Goal: Information Seeking & Learning: Learn about a topic

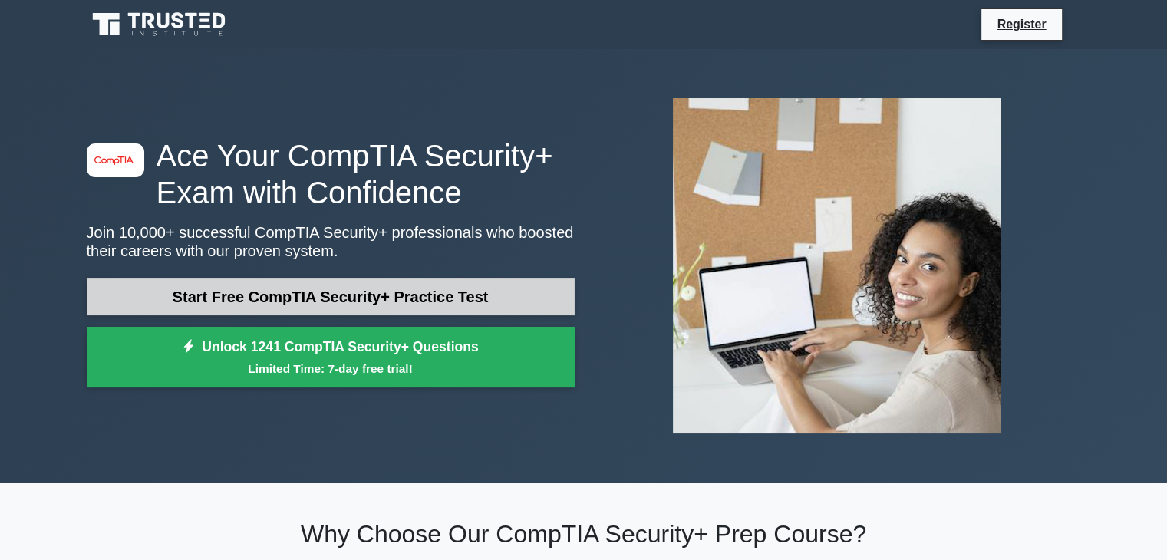
click at [421, 297] on link "Start Free CompTIA Security+ Practice Test" at bounding box center [331, 297] width 488 height 37
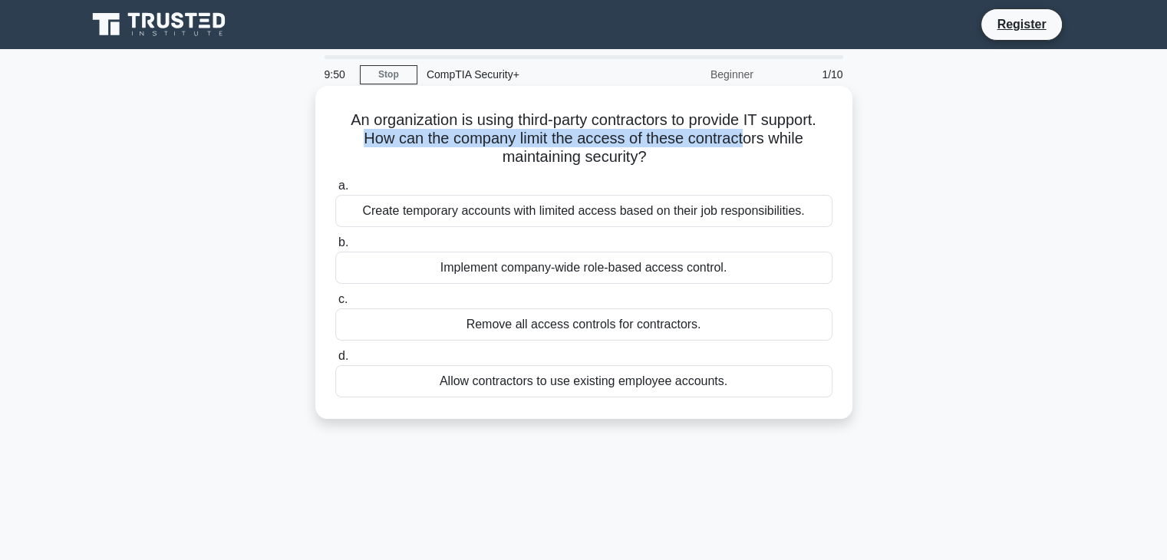
drag, startPoint x: 361, startPoint y: 140, endPoint x: 692, endPoint y: 139, distance: 331.6
click at [740, 137] on h5 "An organization is using third-party contractors to provide IT support. How can…" at bounding box center [584, 139] width 500 height 57
click at [647, 141] on h5 "An organization is using third-party contractors to provide IT support. How can…" at bounding box center [584, 139] width 500 height 57
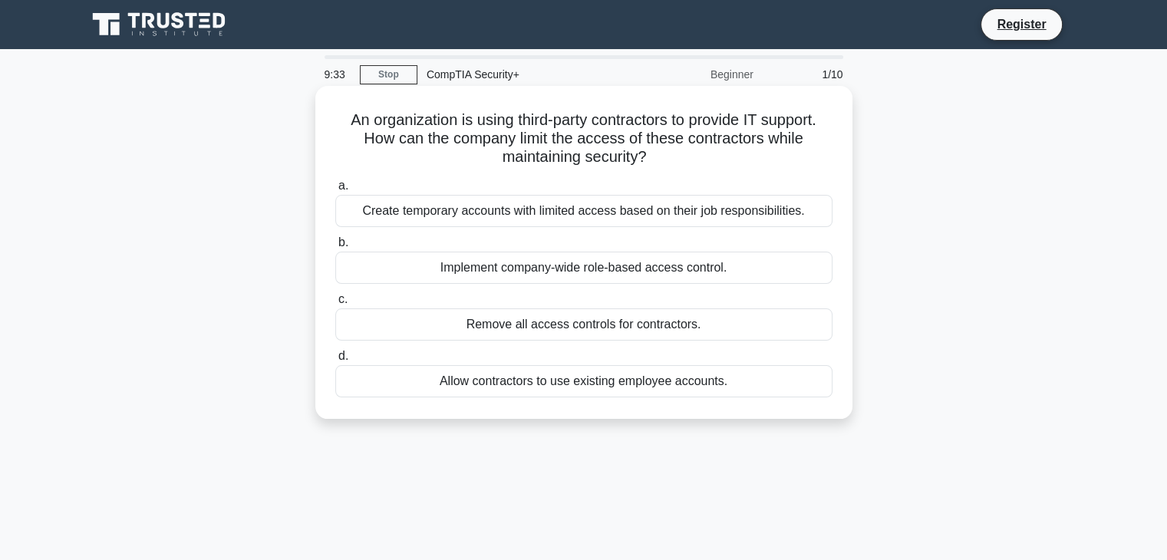
click at [592, 272] on div "Implement company-wide role-based access control." at bounding box center [583, 268] width 497 height 32
click at [335, 248] on input "b. Implement company-wide role-based access control." at bounding box center [335, 243] width 0 height 10
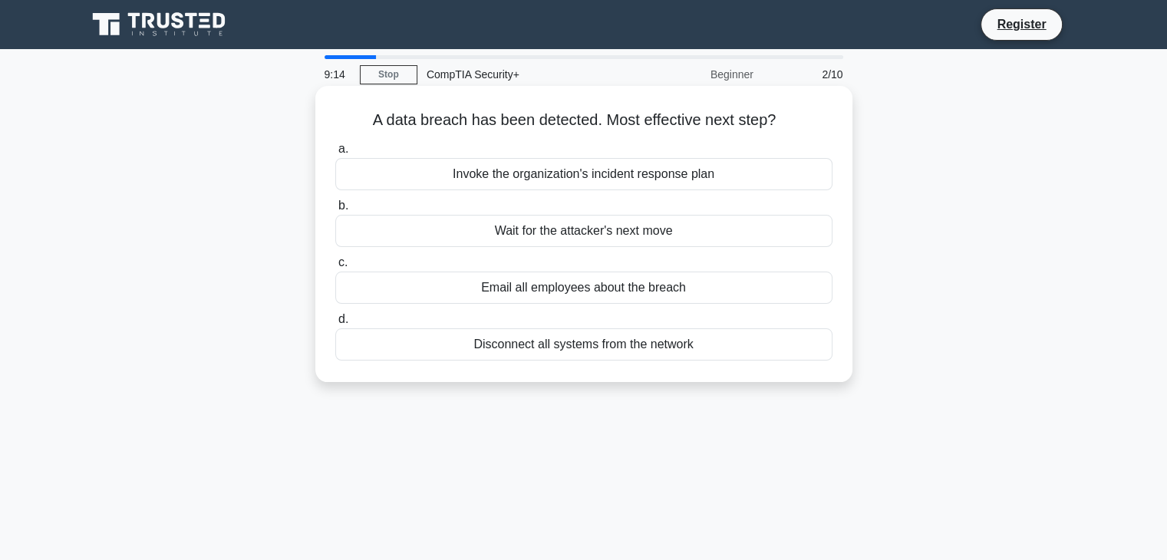
click at [553, 177] on div "Invoke the organization's incident response plan" at bounding box center [583, 174] width 497 height 32
click at [335, 154] on input "a. Invoke the organization's incident response plan" at bounding box center [335, 149] width 0 height 10
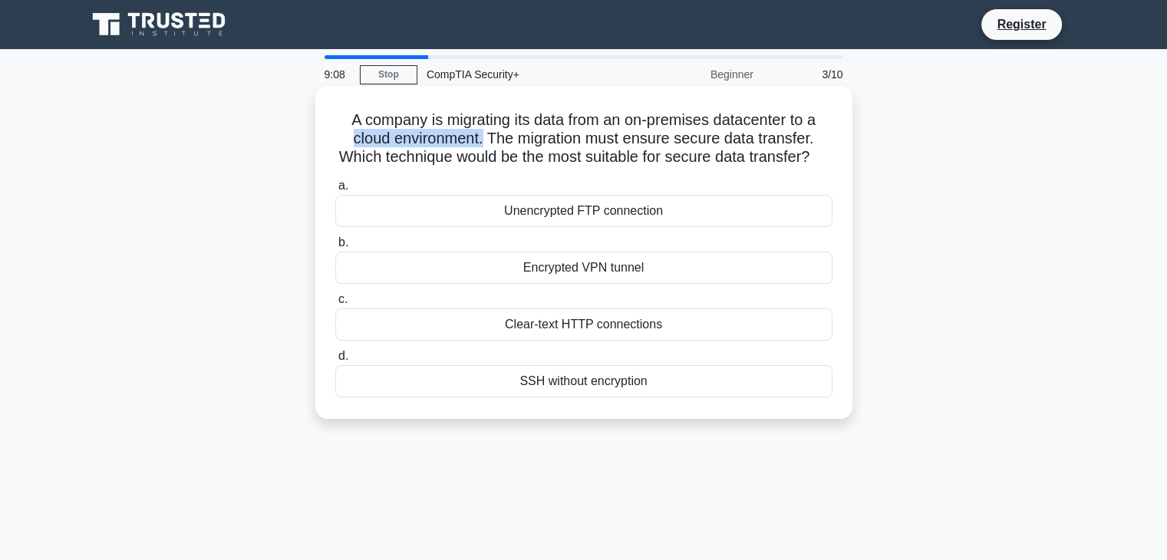
drag, startPoint x: 339, startPoint y: 139, endPoint x: 481, endPoint y: 145, distance: 142.1
click at [481, 145] on h5 "A company is migrating its data from an on-premises datacenter to a cloud envir…" at bounding box center [584, 139] width 500 height 57
click at [494, 147] on h5 "A company is migrating its data from an on-premises datacenter to a cloud envir…" at bounding box center [584, 139] width 500 height 57
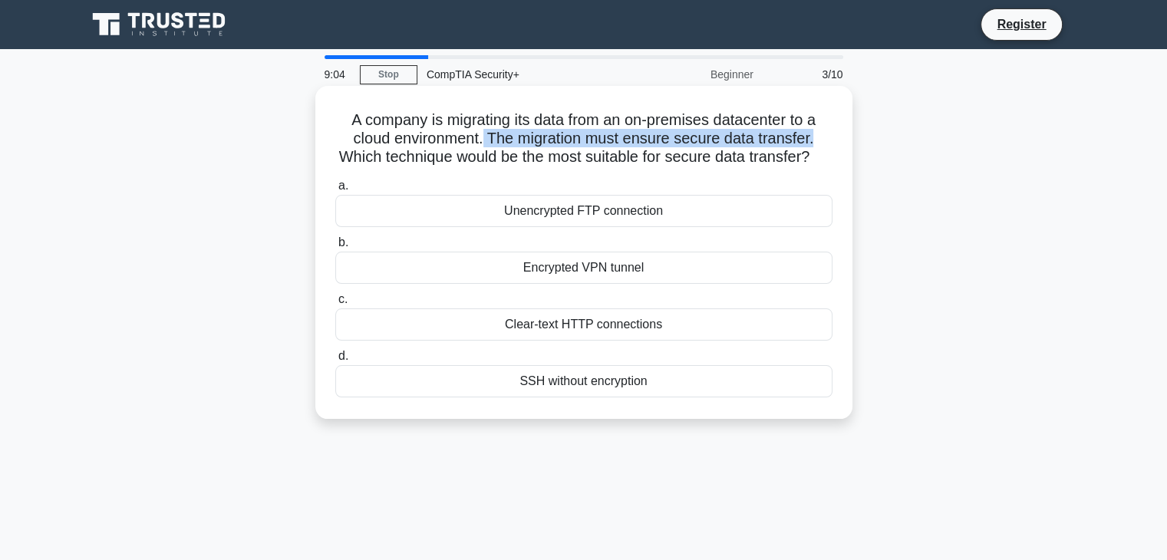
drag, startPoint x: 483, startPoint y: 136, endPoint x: 828, endPoint y: 137, distance: 345.4
click at [828, 137] on h5 "A company is migrating its data from an on-premises datacenter to a cloud envir…" at bounding box center [584, 139] width 500 height 57
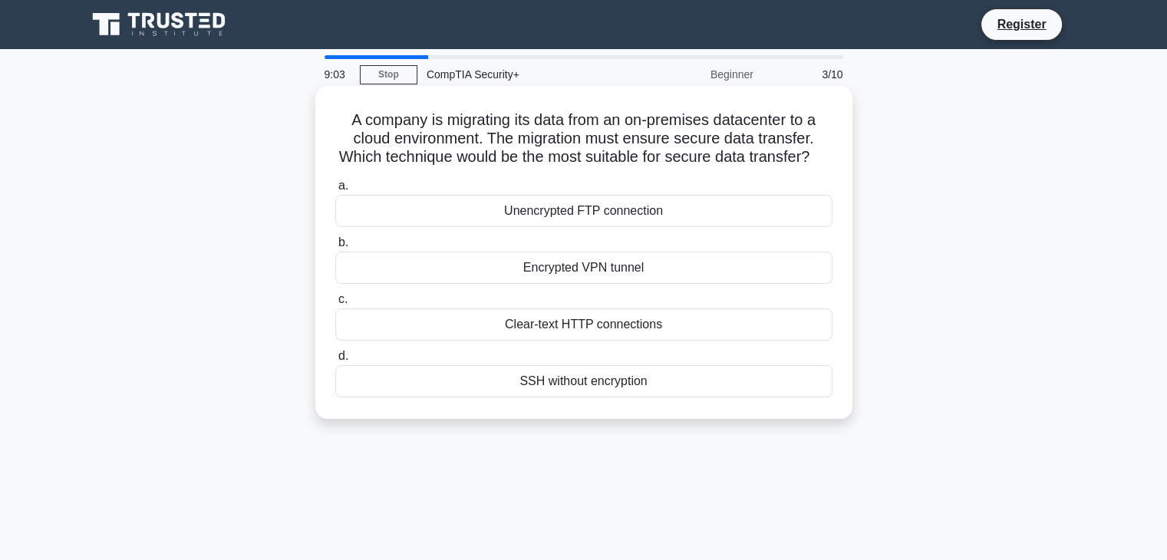
click at [559, 154] on h5 "A company is migrating its data from an on-premises datacenter to a cloud envir…" at bounding box center [584, 139] width 500 height 57
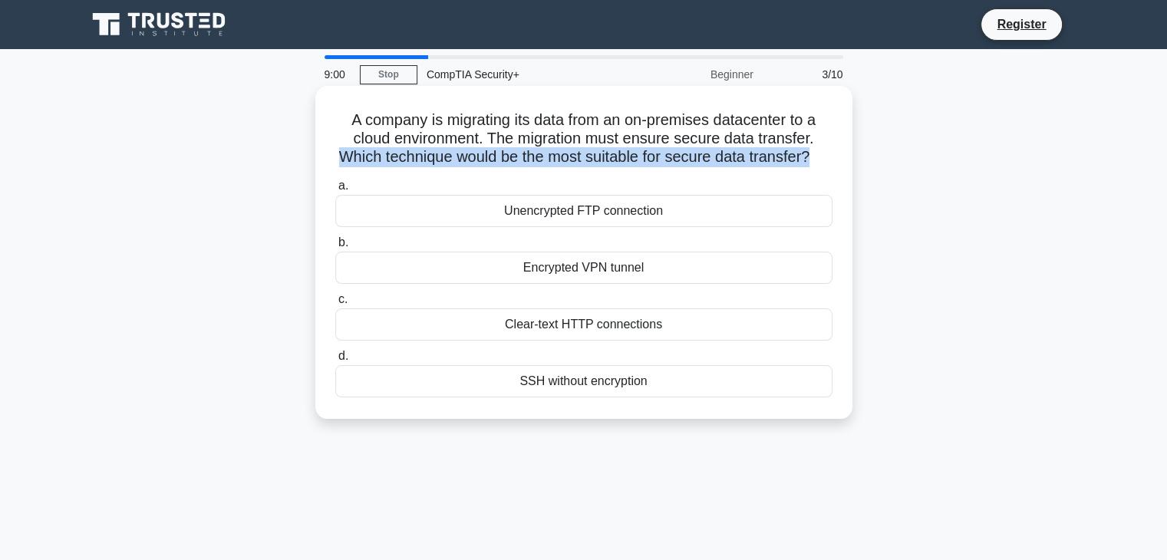
drag, startPoint x: 347, startPoint y: 157, endPoint x: 823, endPoint y: 164, distance: 475.9
click at [823, 164] on h5 "A company is migrating its data from an on-premises datacenter to a cloud envir…" at bounding box center [584, 139] width 500 height 57
click at [837, 154] on div "A company is migrating its data from an on-premises datacenter to a cloud envir…" at bounding box center [584, 252] width 525 height 321
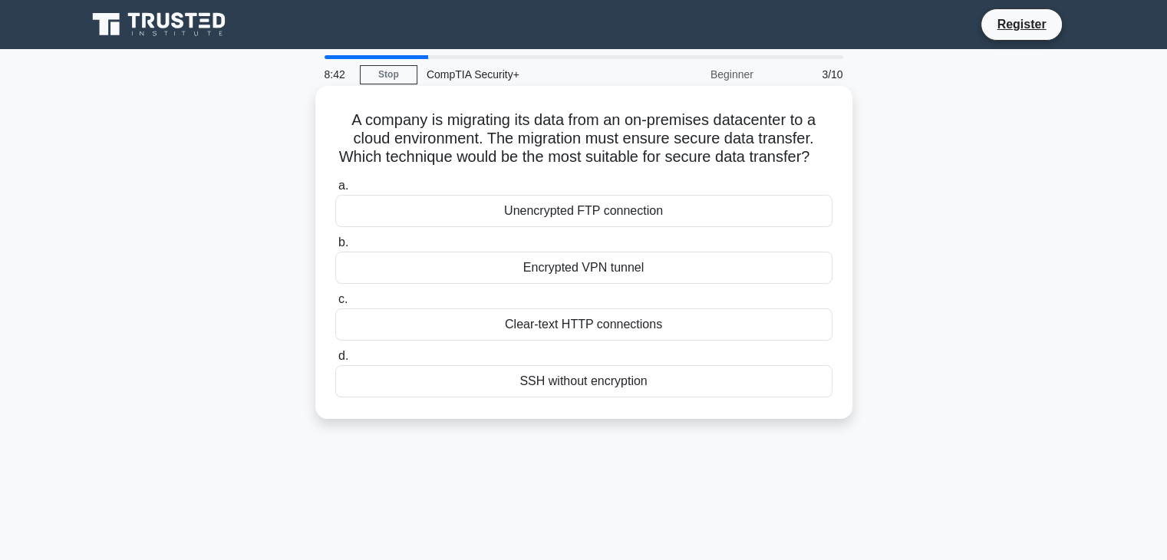
click at [609, 227] on div "Unencrypted FTP connection" at bounding box center [583, 211] width 497 height 32
click at [335, 191] on input "a. Unencrypted FTP connection" at bounding box center [335, 186] width 0 height 10
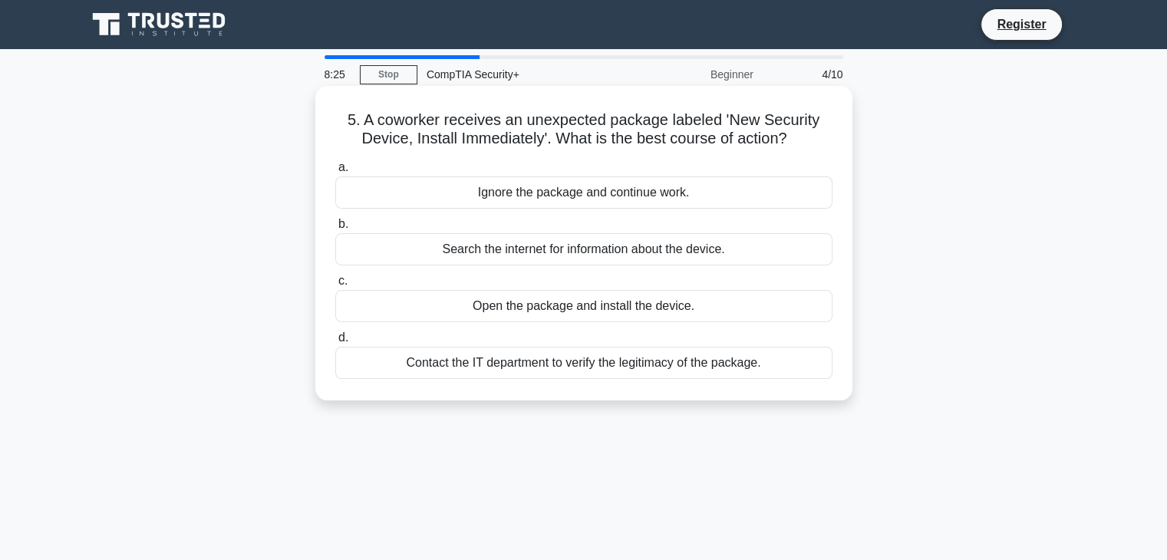
click at [607, 365] on div "Contact the IT department to verify the legitimacy of the package." at bounding box center [583, 363] width 497 height 32
click at [335, 343] on input "d. Contact the IT department to verify the legitimacy of the package." at bounding box center [335, 338] width 0 height 10
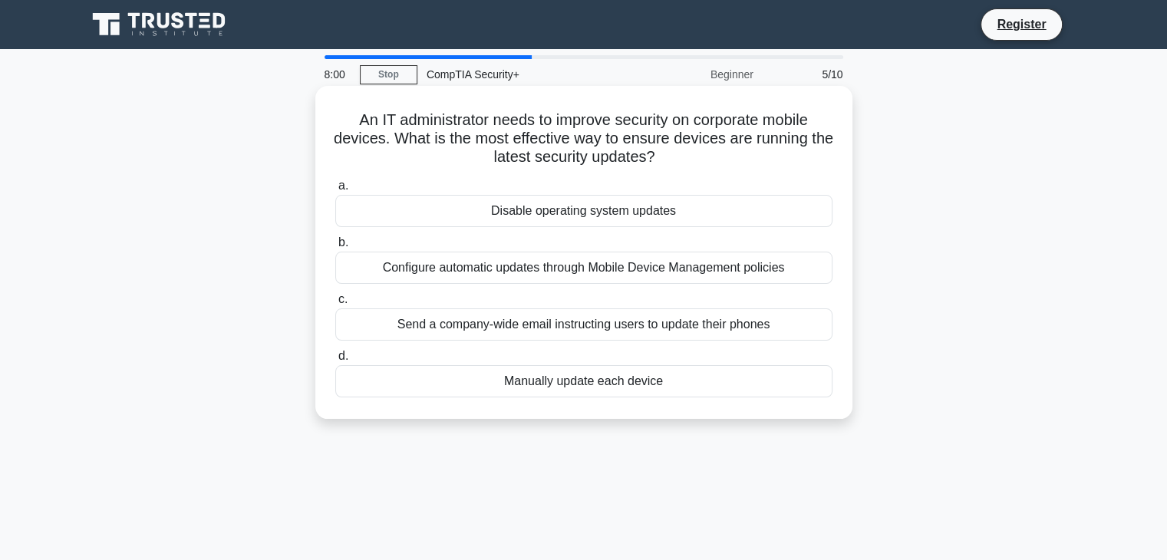
click at [577, 275] on div "Configure automatic updates through Mobile Device Management policies" at bounding box center [583, 268] width 497 height 32
click at [335, 248] on input "b. Configure automatic updates through Mobile Device Management policies" at bounding box center [335, 243] width 0 height 10
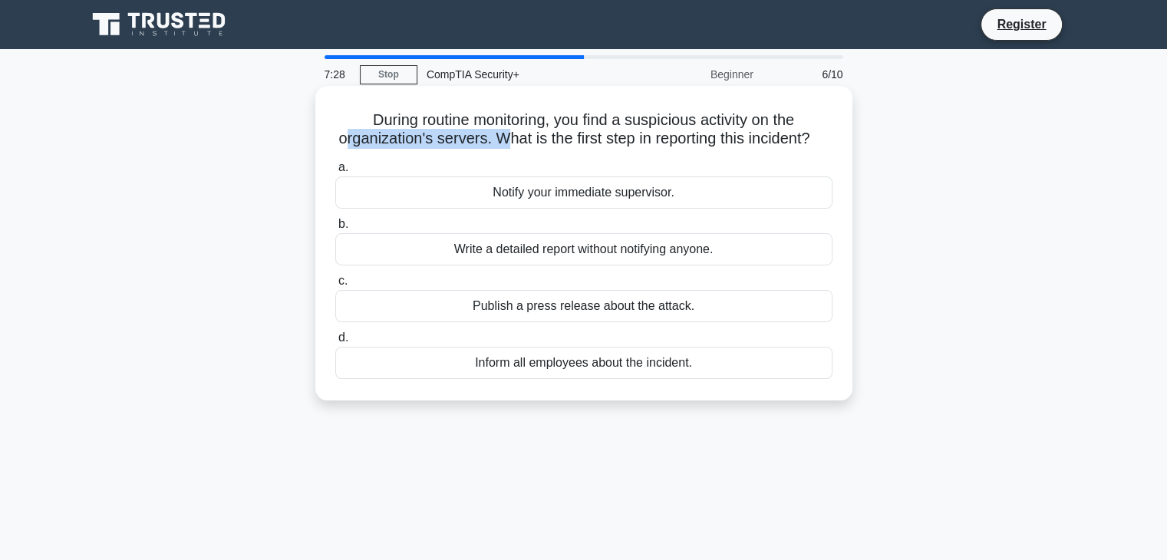
drag, startPoint x: 348, startPoint y: 140, endPoint x: 508, endPoint y: 134, distance: 160.5
click at [508, 134] on h5 "During routine monitoring, you find a suspicious activity on the organization's…" at bounding box center [584, 130] width 500 height 38
click at [811, 149] on icon ".spinner_0XTQ{transform-origin:center;animation:spinner_y6GP .75s linear infini…" at bounding box center [820, 139] width 18 height 18
click at [607, 236] on label "b. Write a detailed report without notifying anyone." at bounding box center [583, 240] width 497 height 51
click at [335, 230] on input "b. Write a detailed report without notifying anyone." at bounding box center [335, 225] width 0 height 10
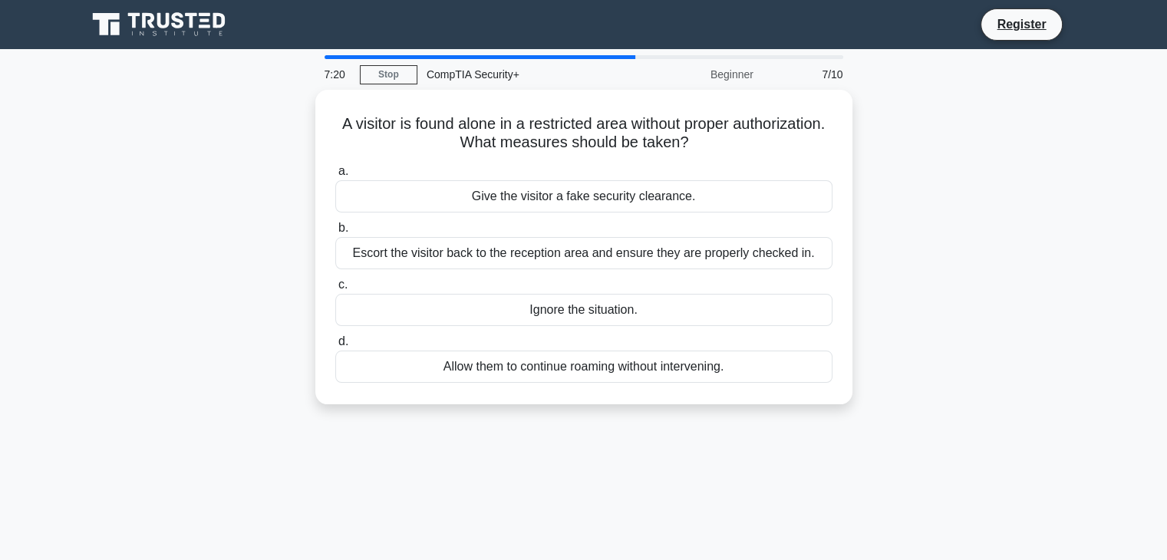
click at [526, 80] on div "CompTIA Security+" at bounding box center [523, 74] width 211 height 31
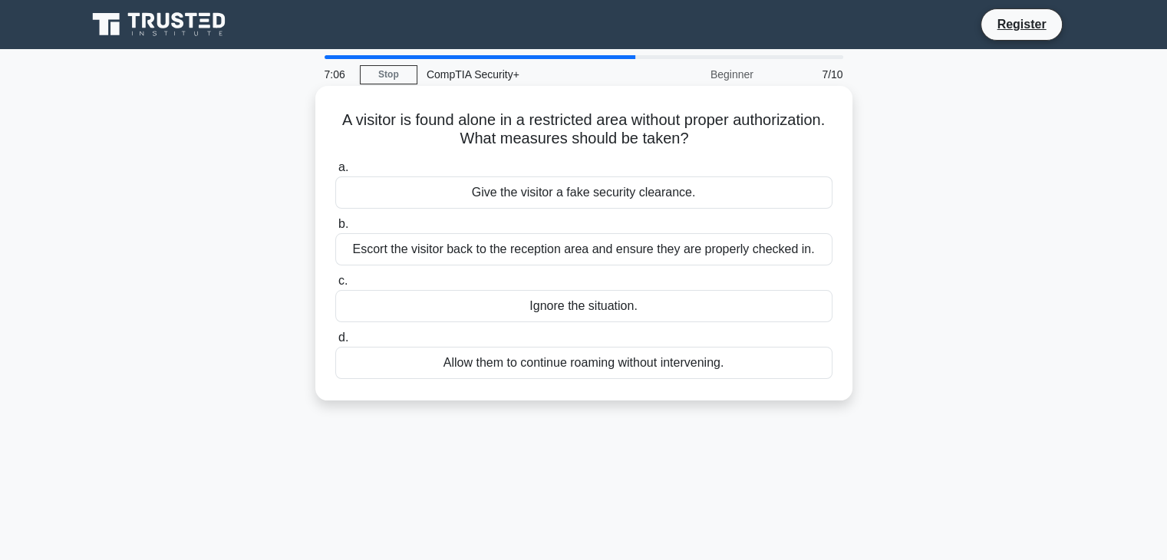
click at [650, 259] on div "Escort the visitor back to the reception area and ensure they are properly chec…" at bounding box center [583, 249] width 497 height 32
click at [335, 230] on input "b. Escort the visitor back to the reception area and ensure they are properly c…" at bounding box center [335, 225] width 0 height 10
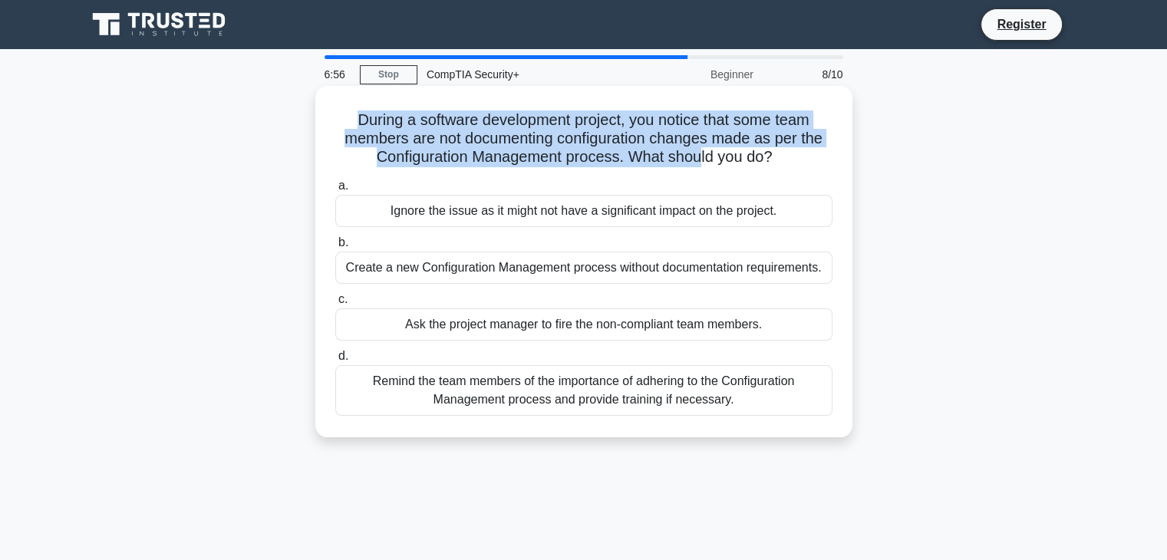
drag, startPoint x: 352, startPoint y: 117, endPoint x: 698, endPoint y: 169, distance: 350.0
click at [699, 169] on div "During a software development project, you notice that some team members are no…" at bounding box center [584, 261] width 525 height 339
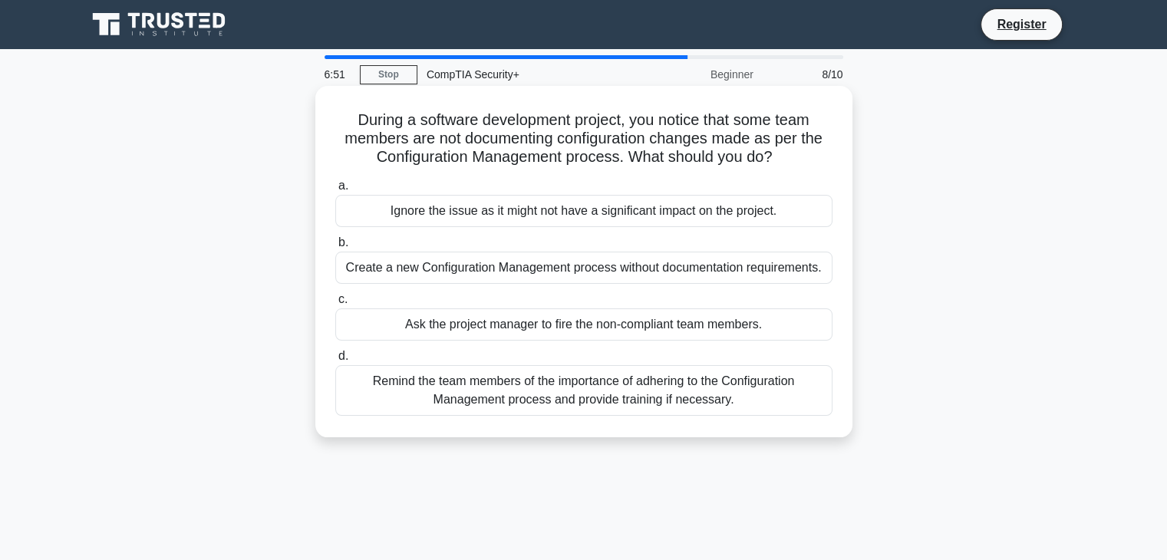
click at [655, 400] on div "Remind the team members of the importance of adhering to the Configuration Mana…" at bounding box center [583, 390] width 497 height 51
click at [335, 362] on input "d. Remind the team members of the importance of adhering to the Configuration M…" at bounding box center [335, 357] width 0 height 10
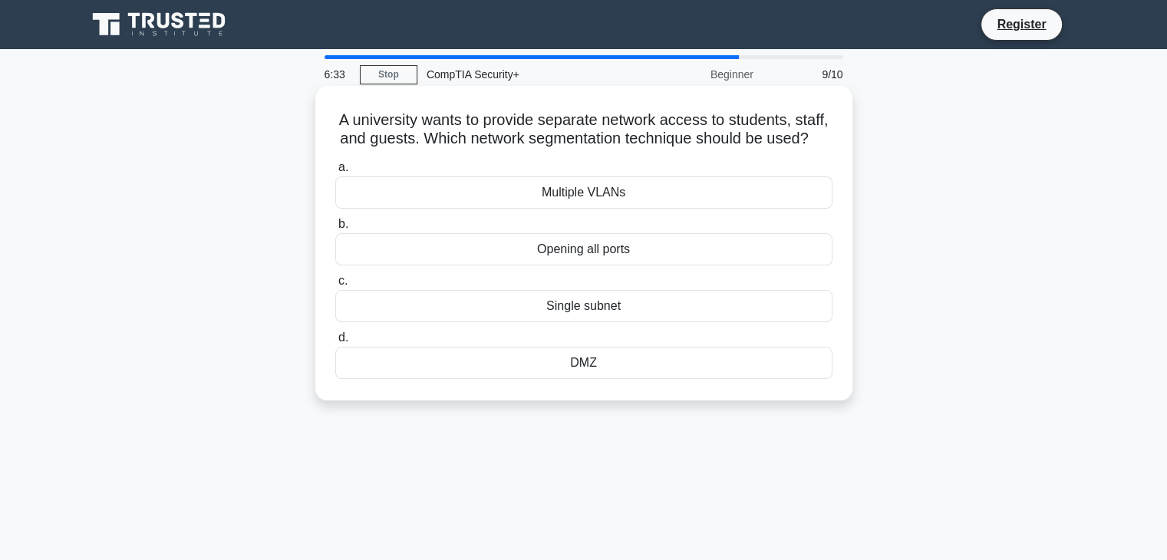
click at [614, 379] on div "DMZ" at bounding box center [583, 363] width 497 height 32
click at [335, 343] on input "d. DMZ" at bounding box center [335, 338] width 0 height 10
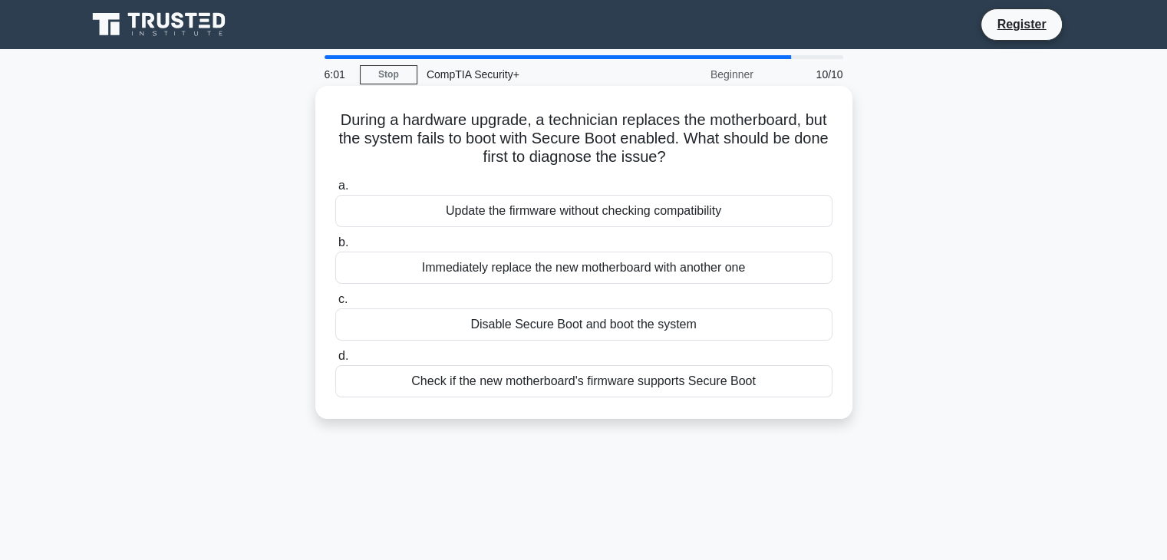
click at [592, 385] on div "Check if the new motherboard's firmware supports Secure Boot" at bounding box center [583, 381] width 497 height 32
click at [335, 362] on input "d. Check if the new motherboard's firmware supports Secure Boot" at bounding box center [335, 357] width 0 height 10
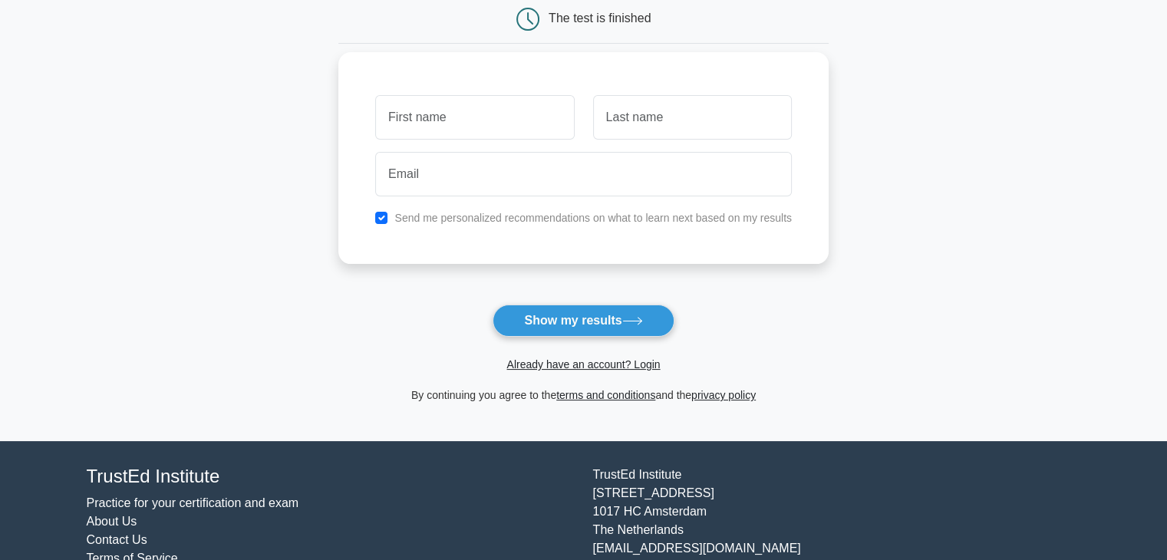
scroll to position [210, 0]
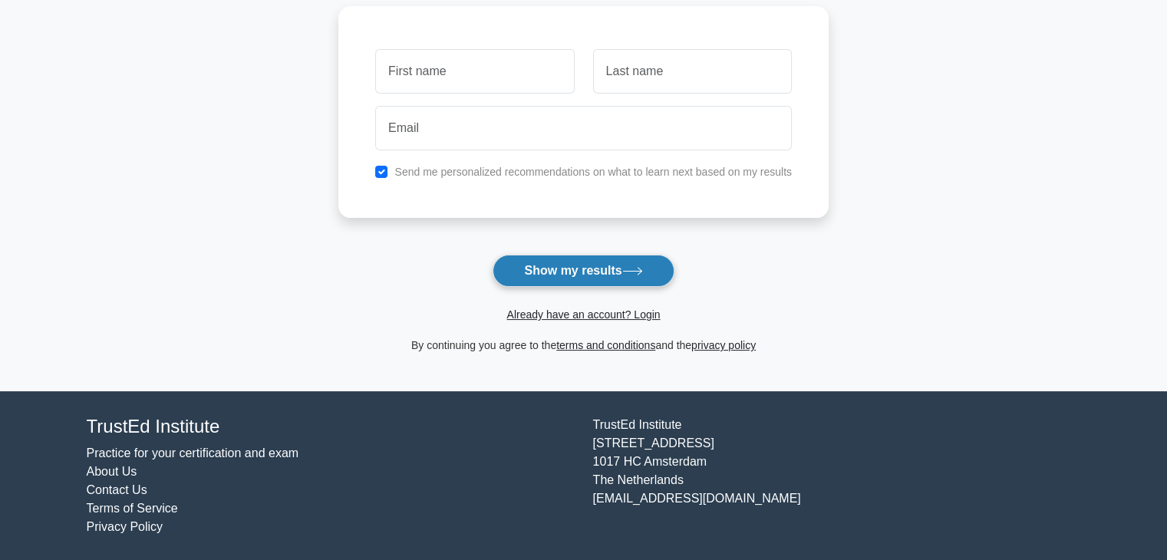
click at [632, 277] on button "Show my results" at bounding box center [583, 271] width 181 height 32
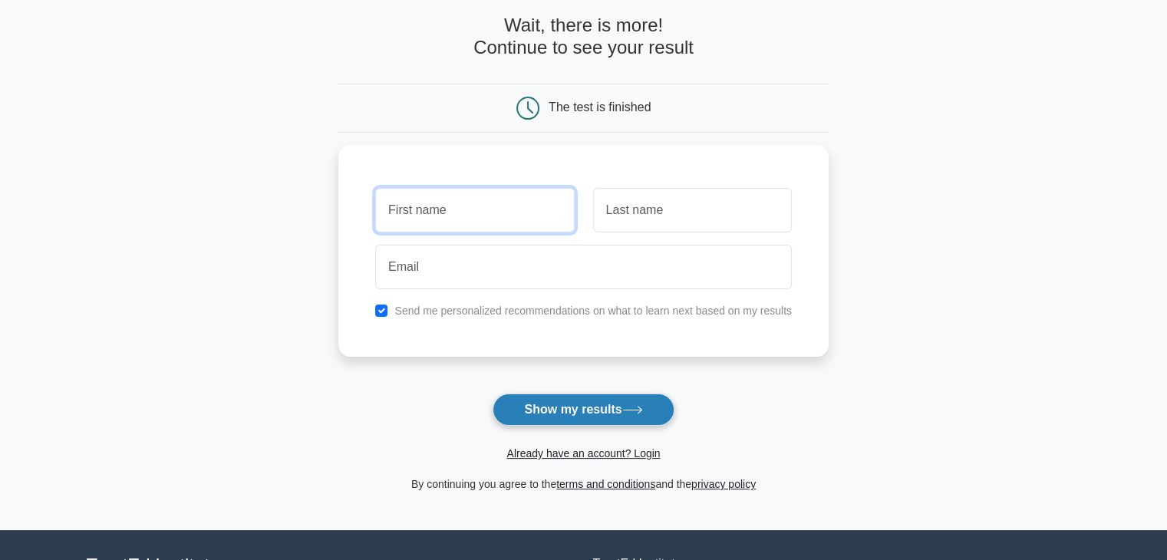
scroll to position [57, 0]
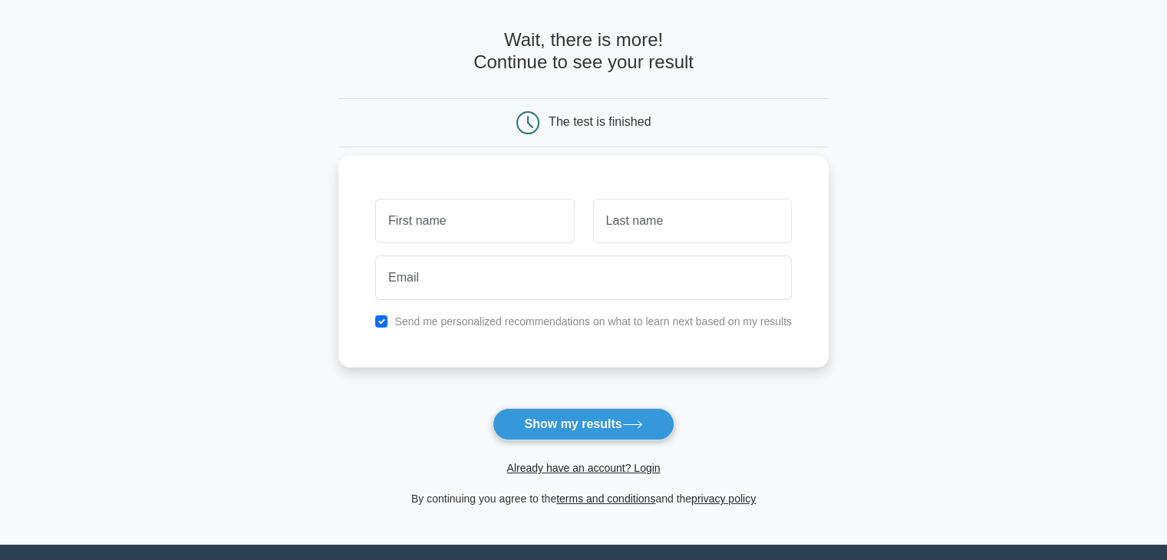
click at [688, 163] on div "Send me personalized recommendations on what to learn next based on my results" at bounding box center [583, 262] width 490 height 212
click at [527, 329] on div "Send me personalized recommendations on what to learn next based on my results" at bounding box center [583, 321] width 435 height 18
click at [522, 320] on label "Send me personalized recommendations on what to learn next based on my results" at bounding box center [594, 321] width 398 height 12
click at [378, 329] on div "Send me personalized recommendations on what to learn next based on my results" at bounding box center [583, 321] width 435 height 18
click at [384, 323] on input "checkbox" at bounding box center [381, 321] width 12 height 12
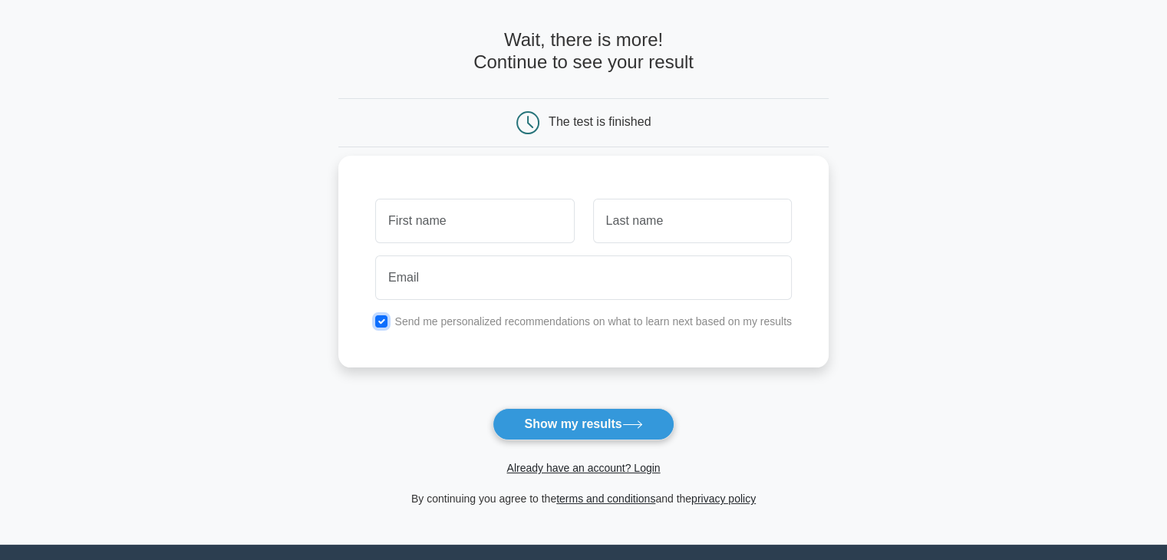
checkbox input "false"
click at [472, 218] on input "text" at bounding box center [474, 221] width 199 height 45
type input "aki"
type input "shahid"
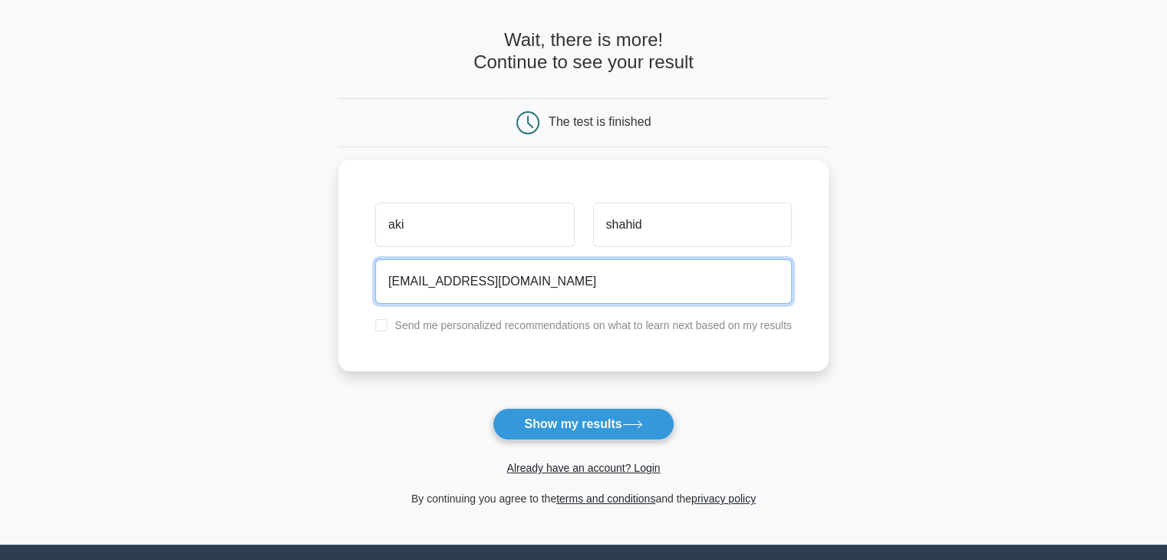
type input "akishhid2@gmail.com"
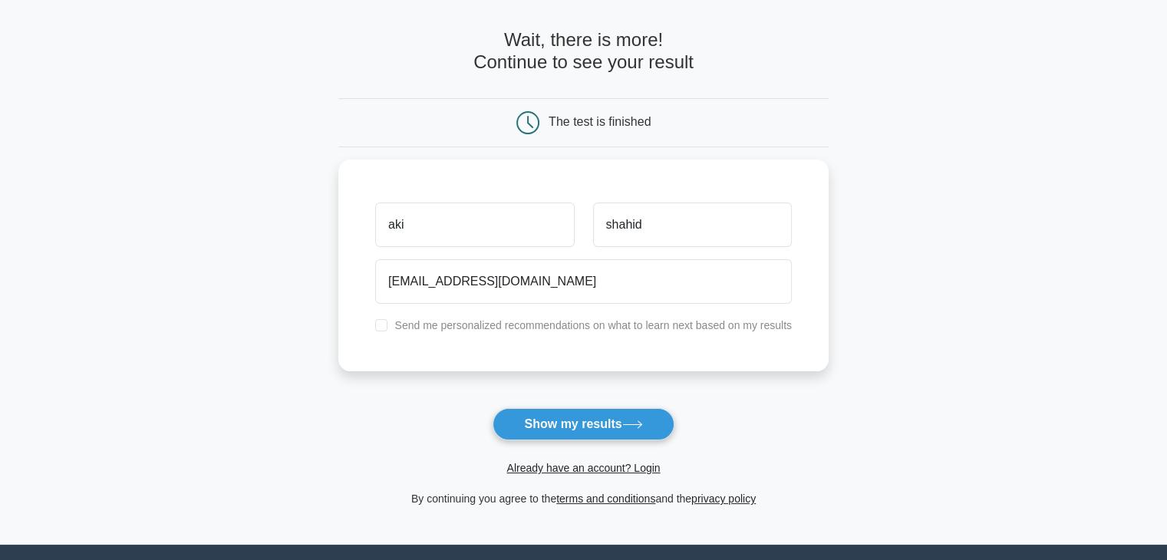
click at [614, 406] on form "Wait, there is more! Continue to see your result The test is finished aki shahid" at bounding box center [583, 268] width 490 height 479
click at [616, 418] on button "Show my results" at bounding box center [583, 424] width 181 height 32
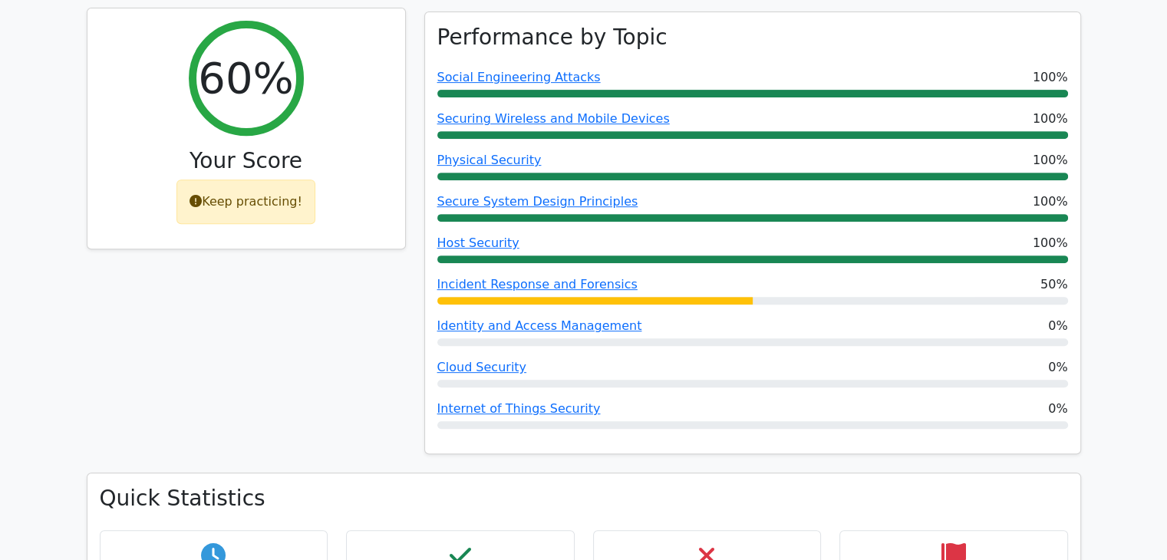
scroll to position [614, 0]
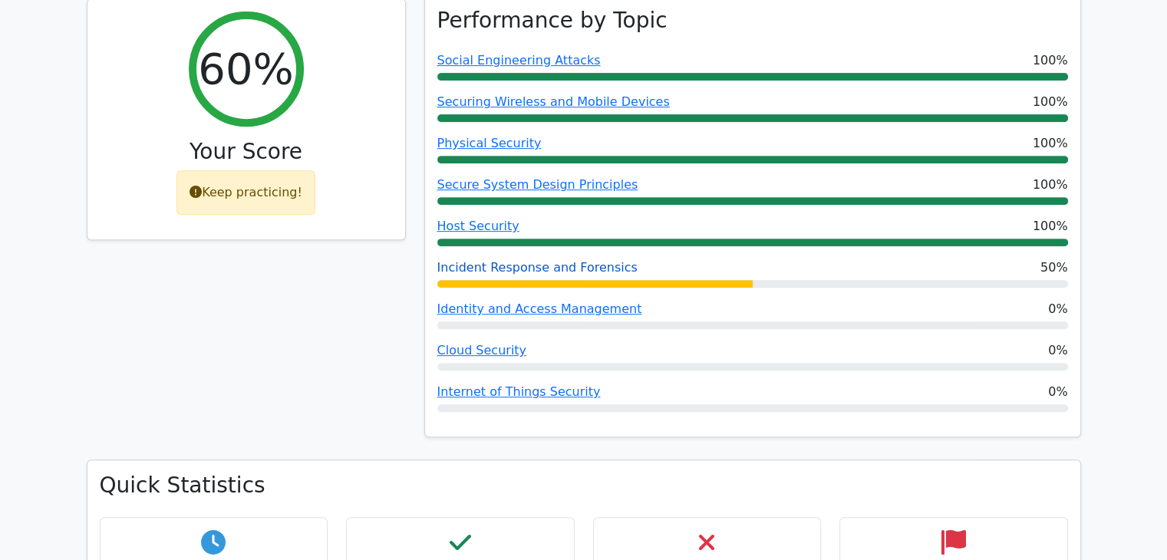
click at [523, 260] on link "Incident Response and Forensics" at bounding box center [538, 267] width 200 height 15
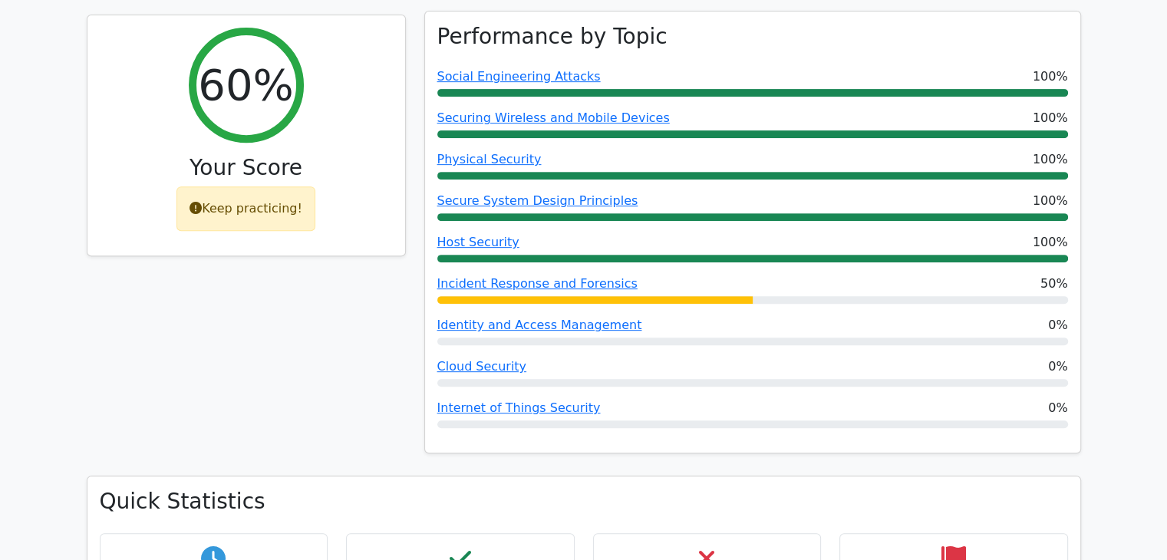
scroll to position [998, 0]
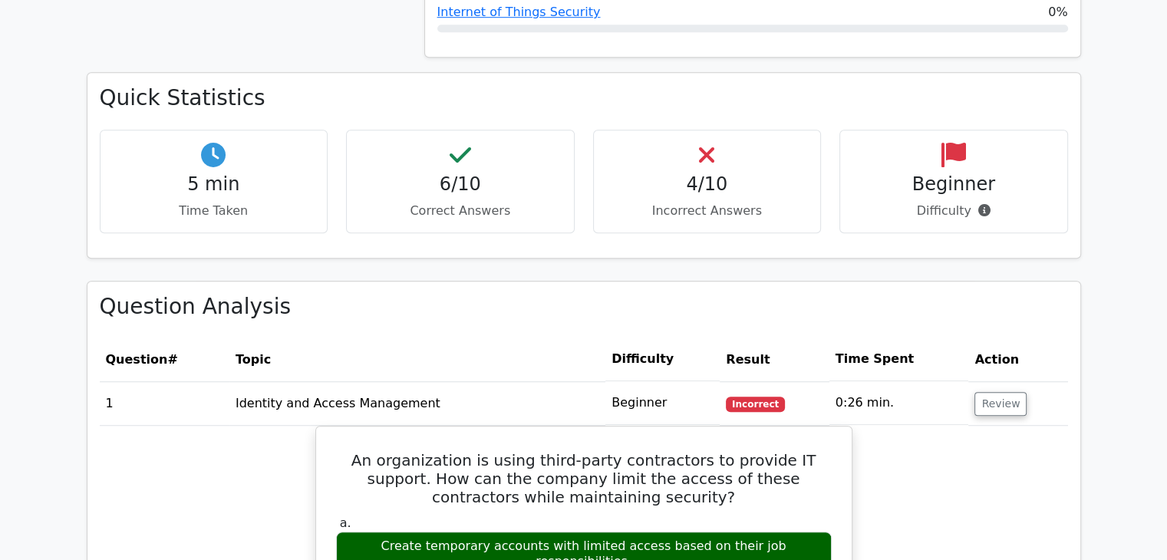
click at [718, 173] on h4 "4/10" at bounding box center [707, 184] width 203 height 22
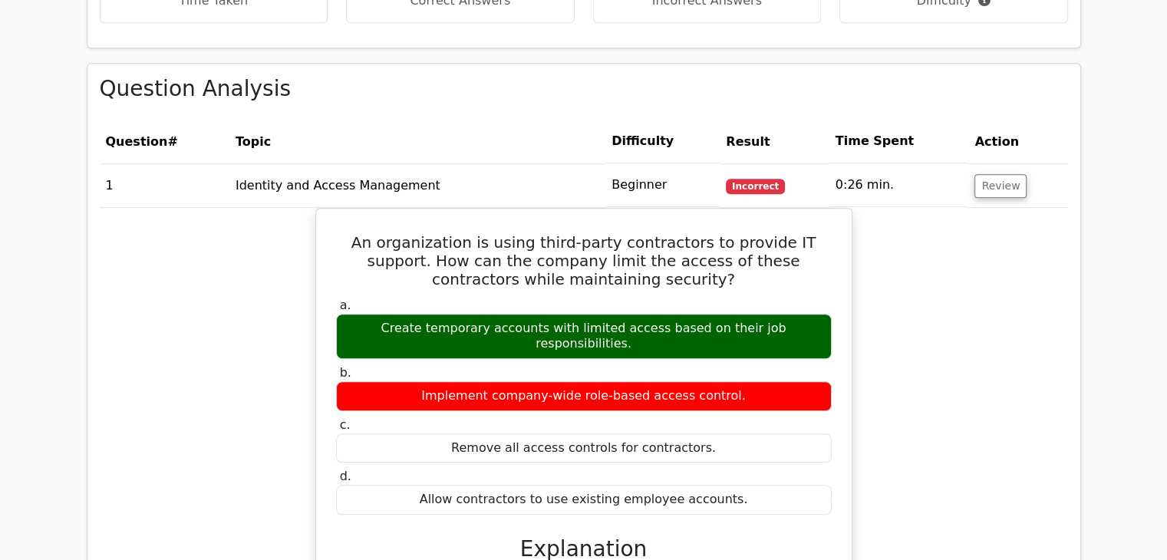
scroll to position [1228, 0]
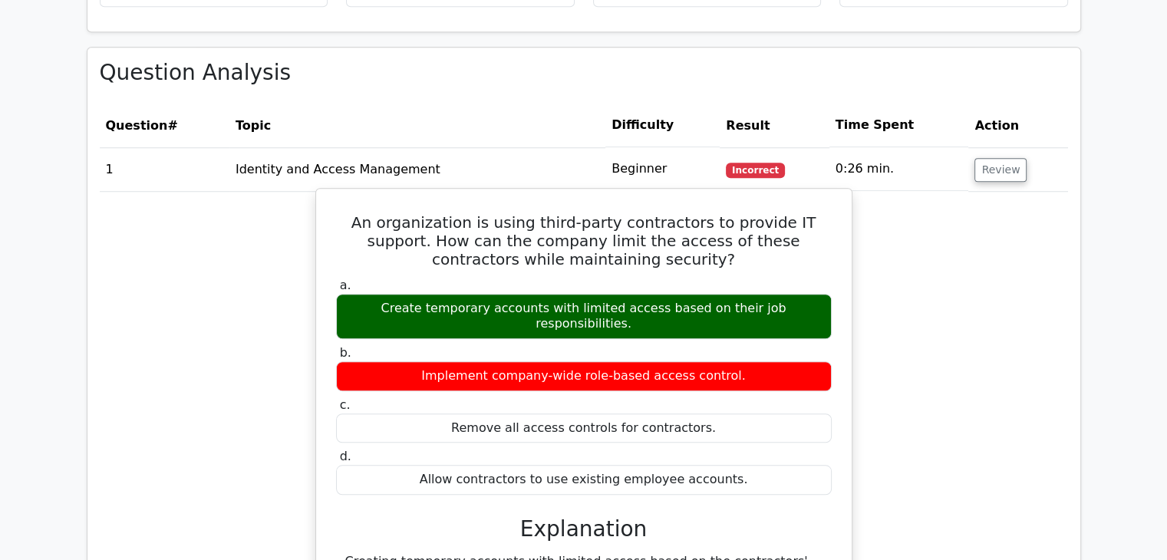
drag, startPoint x: 452, startPoint y: 256, endPoint x: 838, endPoint y: 249, distance: 386.1
click at [813, 294] on div "Create temporary accounts with limited access based on their job responsibiliti…" at bounding box center [584, 317] width 496 height 46
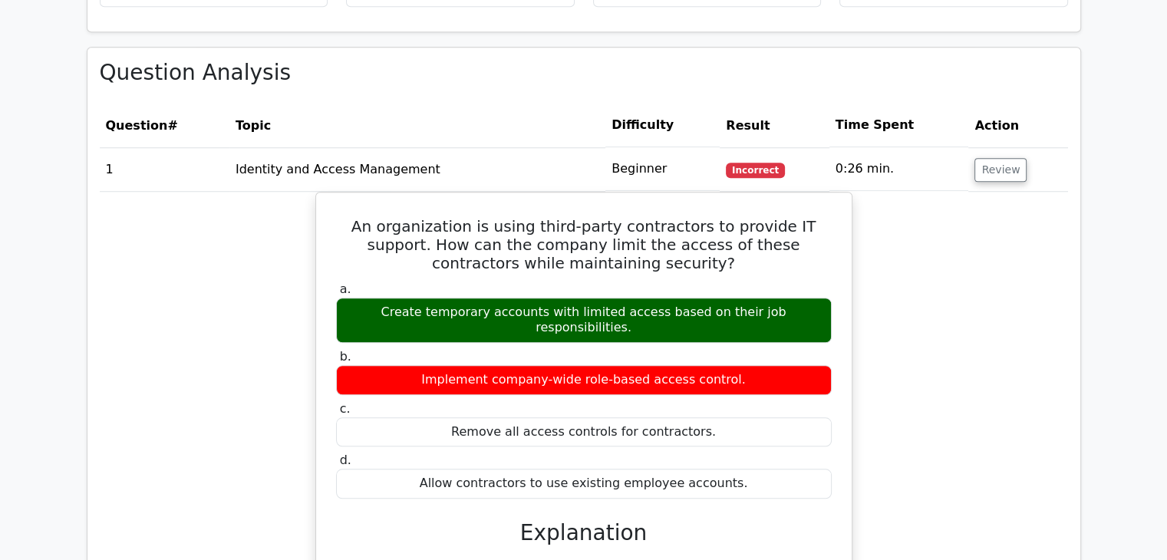
click at [917, 241] on div "An organization is using third-party contractors to provide IT support. How can…" at bounding box center [584, 440] width 969 height 497
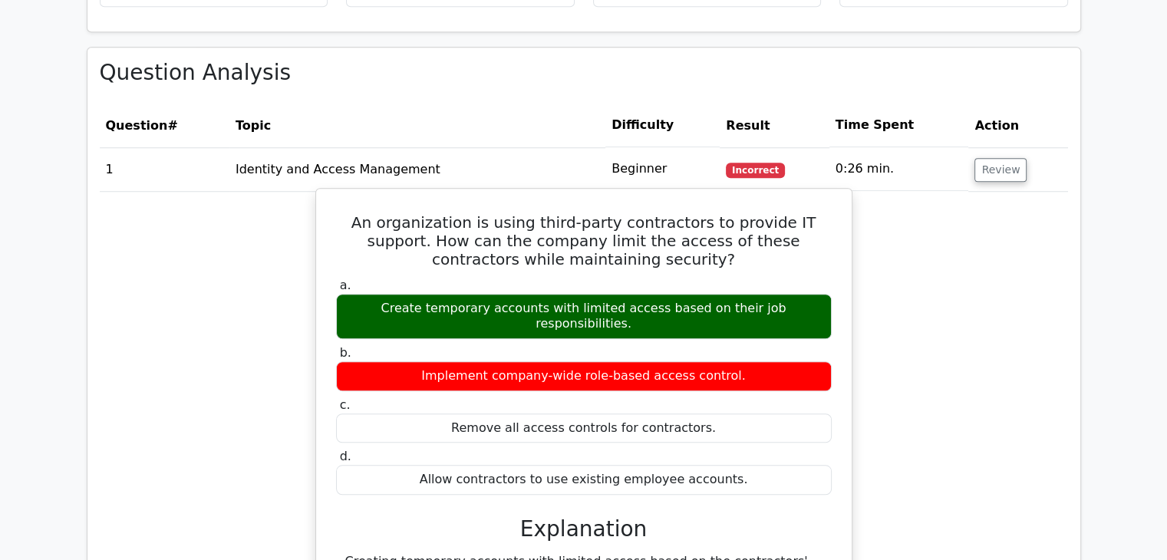
click at [662, 345] on label "b. Implement company-wide role-based access control." at bounding box center [584, 368] width 496 height 46
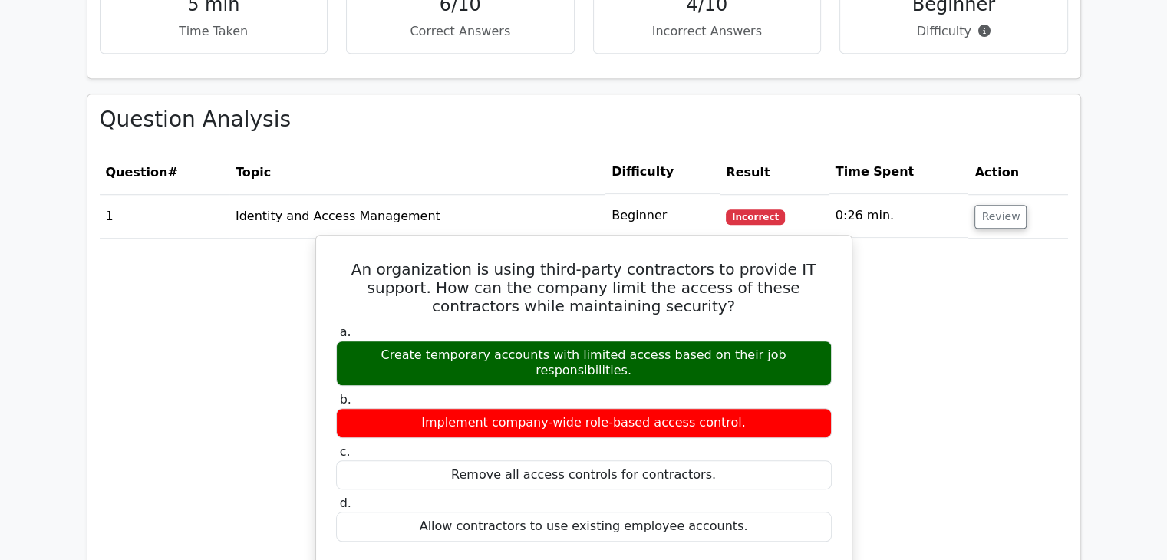
scroll to position [1151, 0]
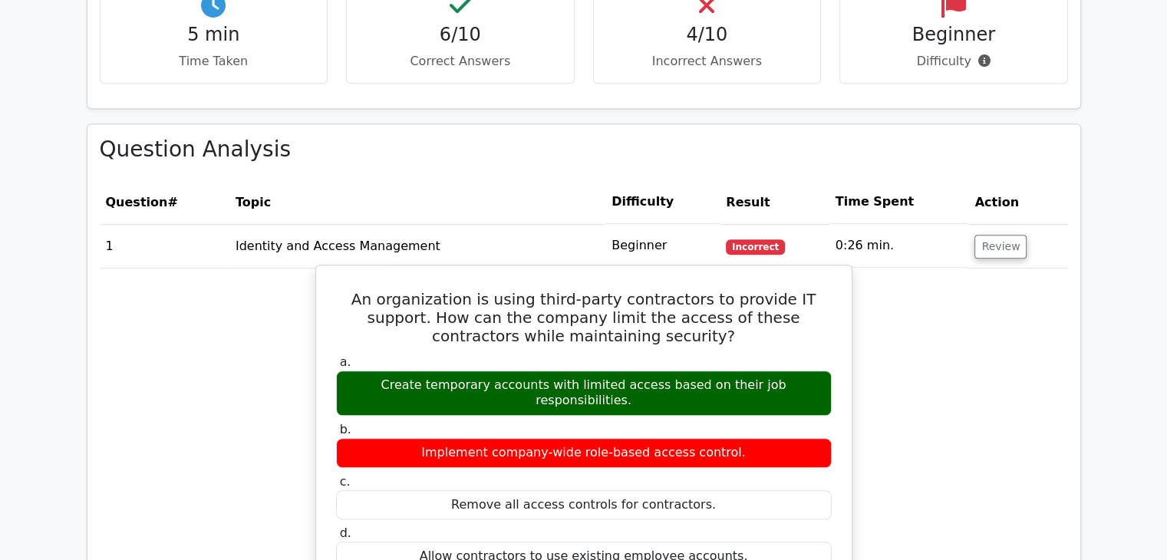
drag, startPoint x: 356, startPoint y: 329, endPoint x: 844, endPoint y: 323, distance: 487.4
click at [844, 323] on div "An organization is using third-party contractors to provide IT support. How can…" at bounding box center [583, 504] width 523 height 464
click at [817, 290] on h5 "An organization is using third-party contractors to provide IT support. How can…" at bounding box center [584, 317] width 499 height 55
drag, startPoint x: 353, startPoint y: 334, endPoint x: 851, endPoint y: 325, distance: 498.2
click at [851, 325] on div "An organization is using third-party contractors to provide IT support. How can…" at bounding box center [583, 504] width 537 height 478
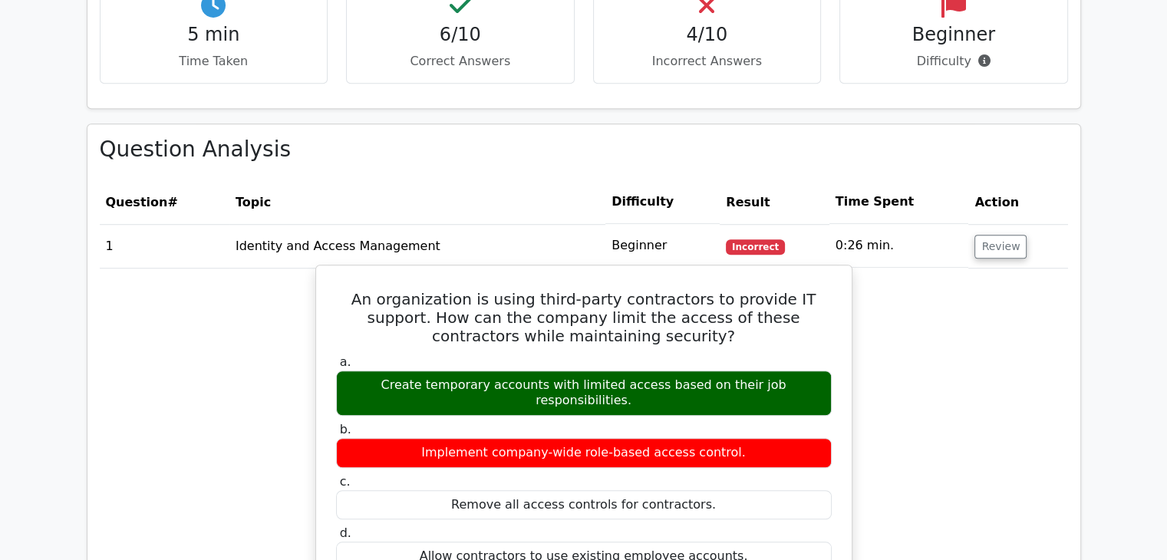
click at [783, 290] on h5 "An organization is using third-party contractors to provide IT support. How can…" at bounding box center [584, 317] width 499 height 55
click at [755, 290] on h5 "An organization is using third-party contractors to provide IT support. How can…" at bounding box center [584, 317] width 499 height 55
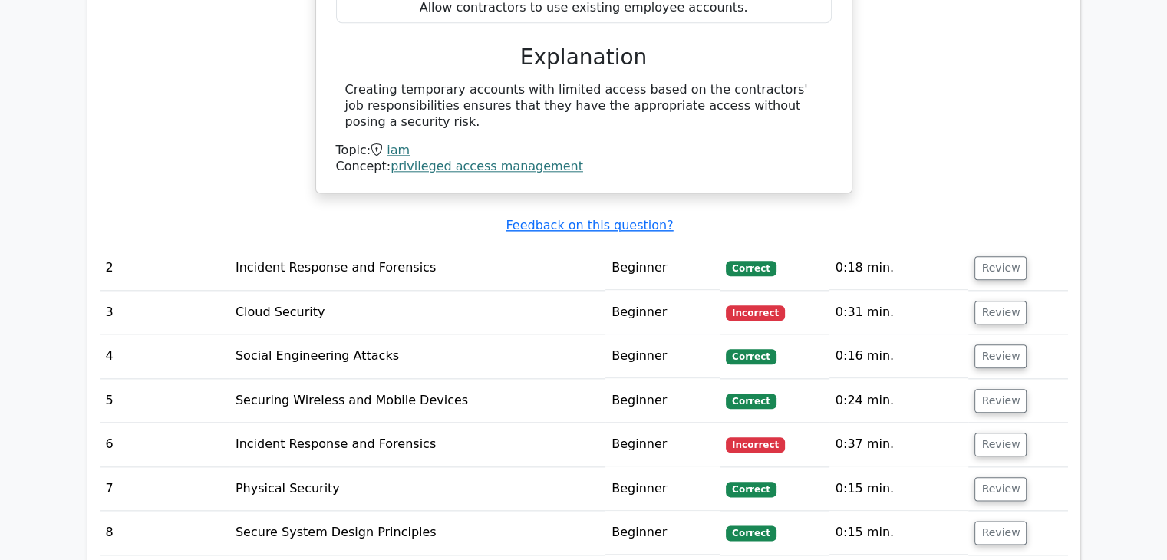
scroll to position [1689, 0]
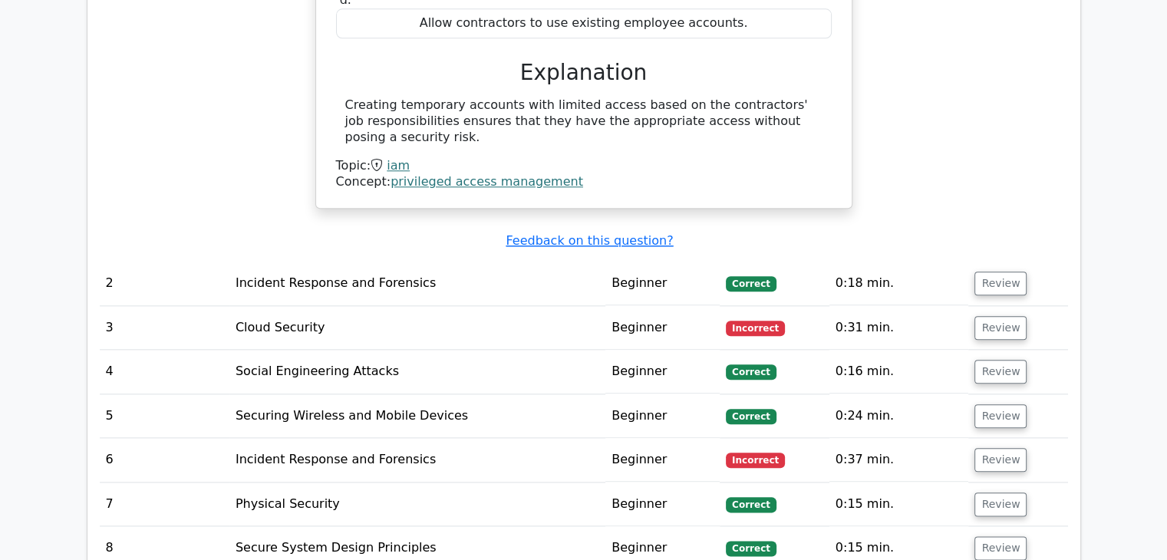
click at [445, 306] on td "Cloud Security" at bounding box center [418, 328] width 376 height 44
click at [1001, 316] on button "Review" at bounding box center [1001, 328] width 52 height 24
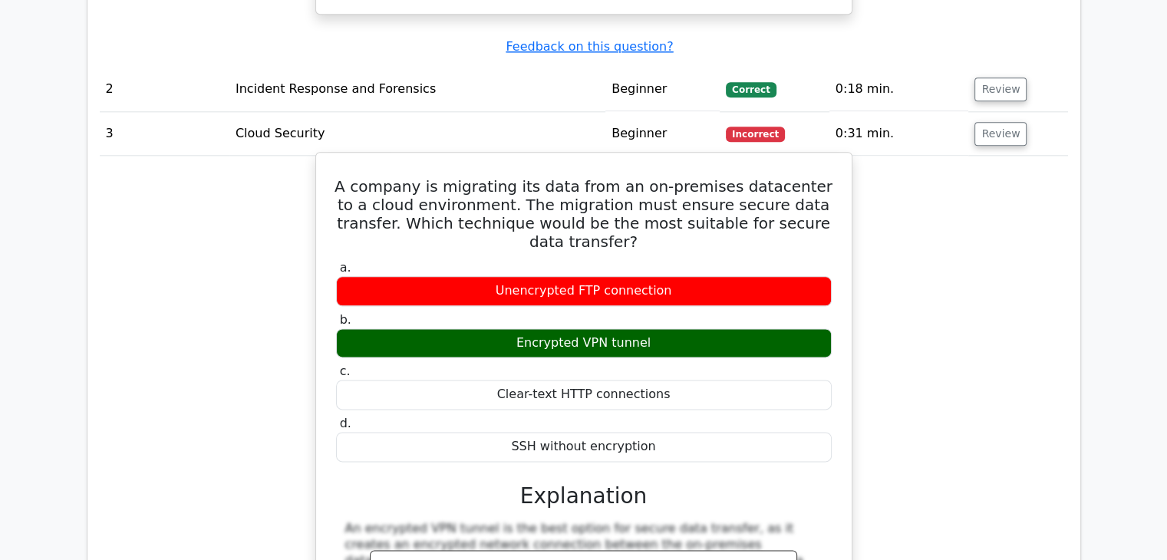
scroll to position [1842, 0]
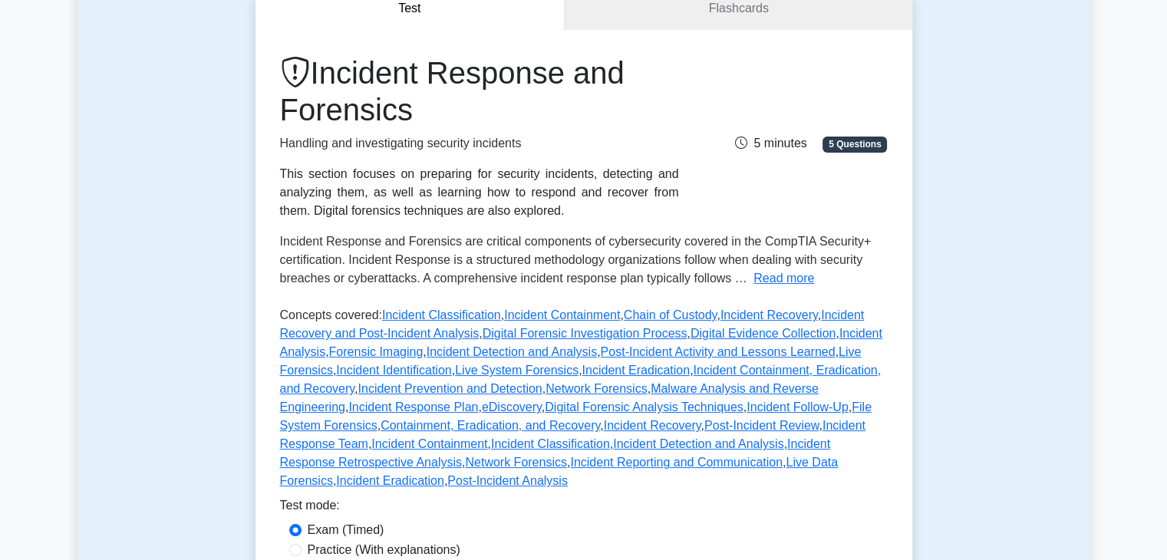
scroll to position [384, 0]
